Goal: Task Accomplishment & Management: Manage account settings

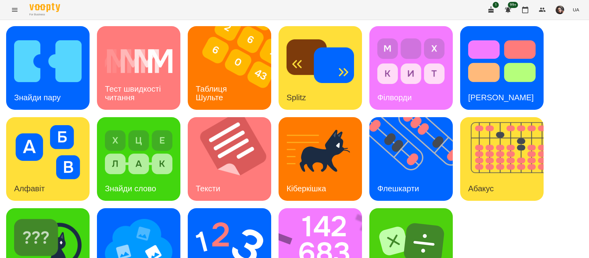
scroll to position [40, 0]
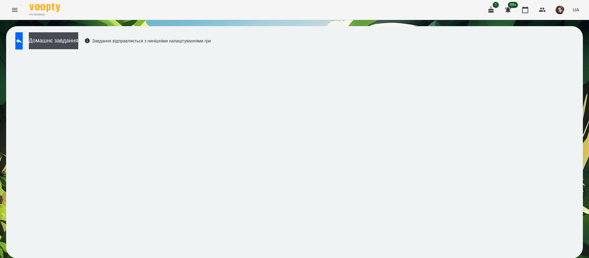
scroll to position [0, 0]
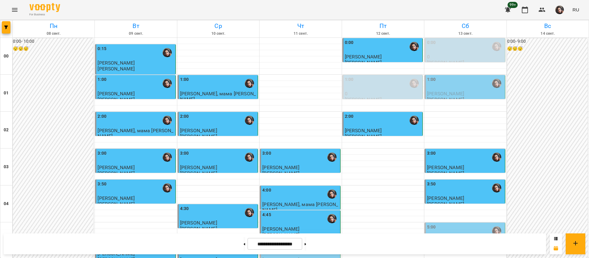
scroll to position [92, 0]
click at [443, 238] on span "Майкл Кузін" at bounding box center [445, 241] width 37 height 6
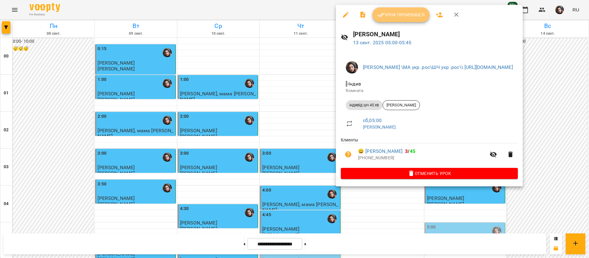
click at [391, 19] on button "Урок произошел" at bounding box center [401, 14] width 57 height 15
